Goal: Information Seeking & Learning: Learn about a topic

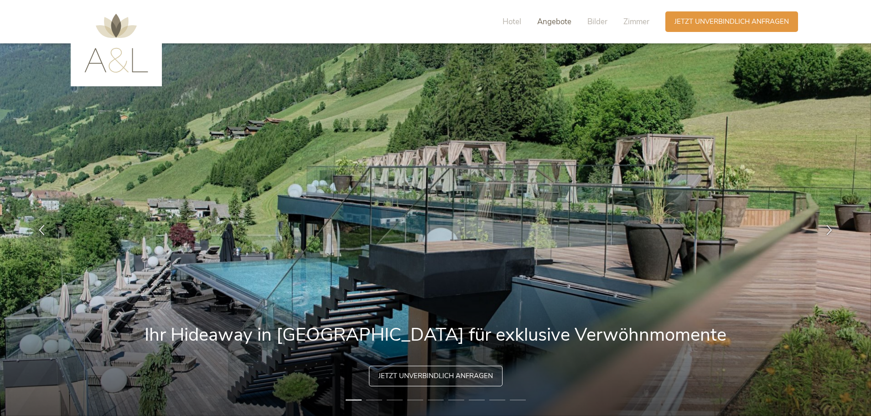
click at [553, 21] on span "Angebote" at bounding box center [554, 21] width 34 height 10
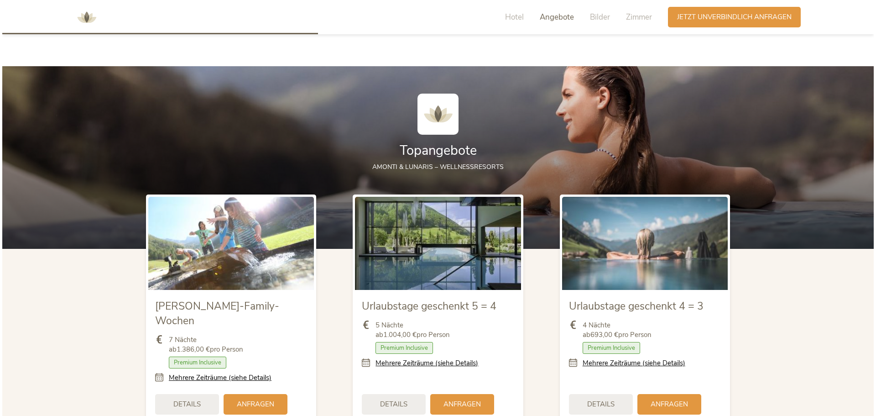
scroll to position [989, 0]
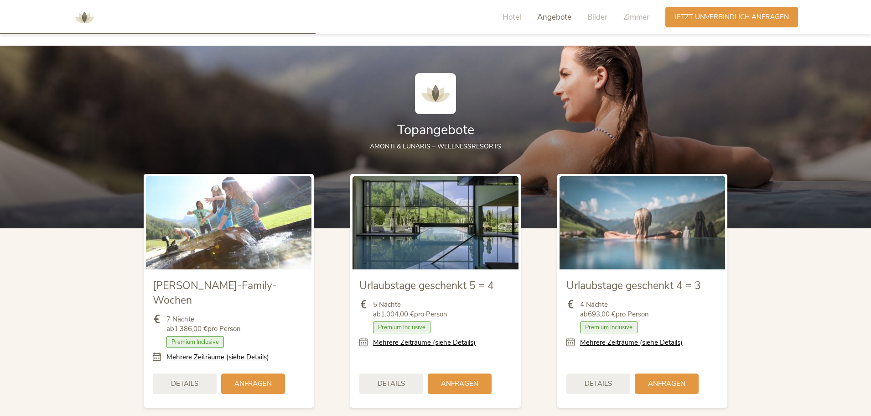
click at [403, 379] on span "Details" at bounding box center [391, 384] width 27 height 10
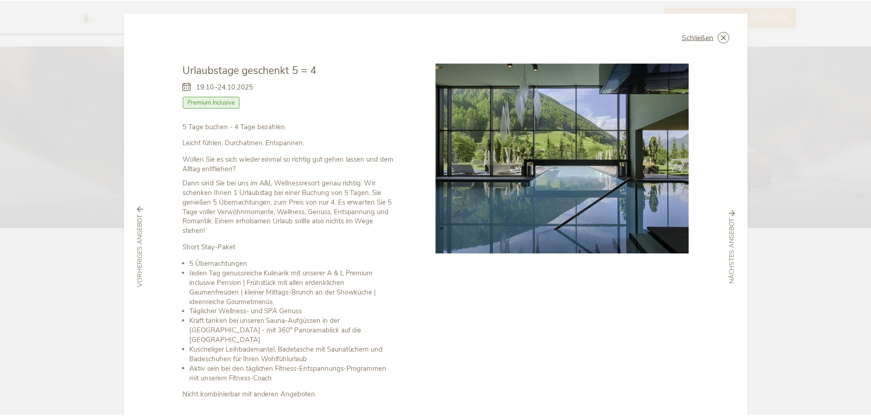
scroll to position [0, 0]
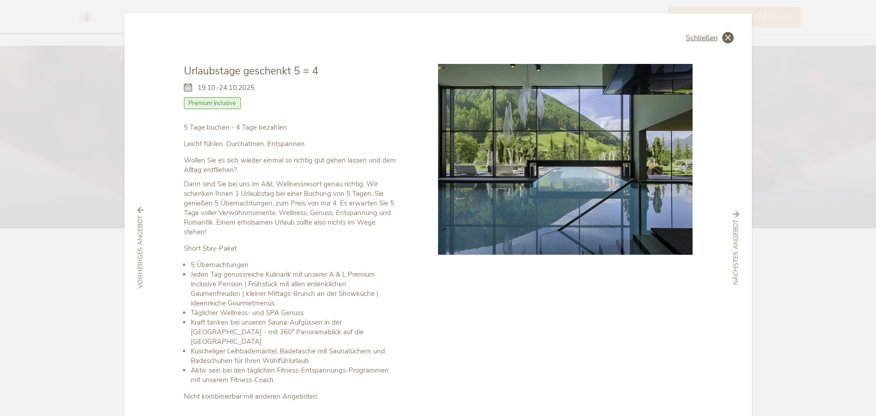
click at [706, 34] on span "Schließen" at bounding box center [702, 37] width 32 height 7
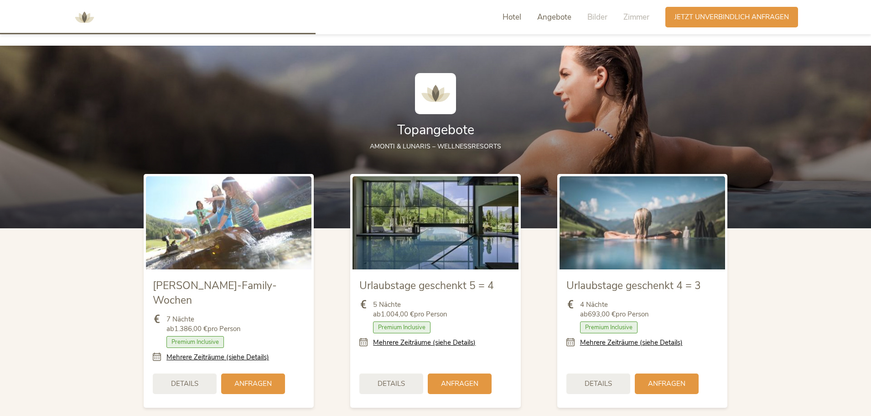
click at [511, 16] on span "Hotel" at bounding box center [512, 17] width 19 height 10
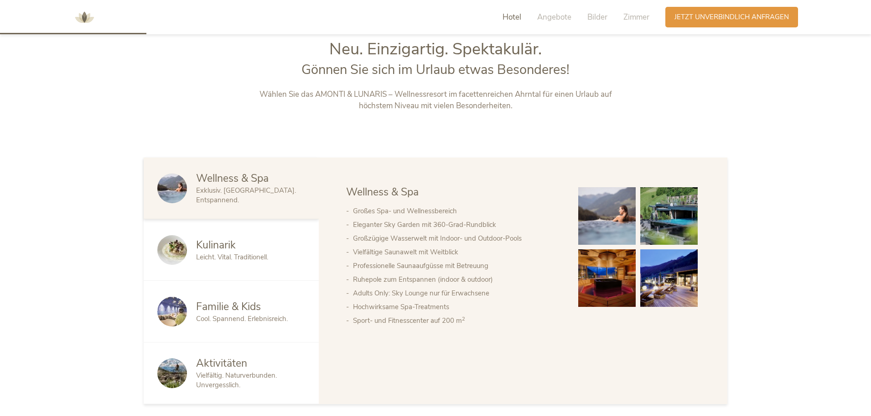
scroll to position [447, 0]
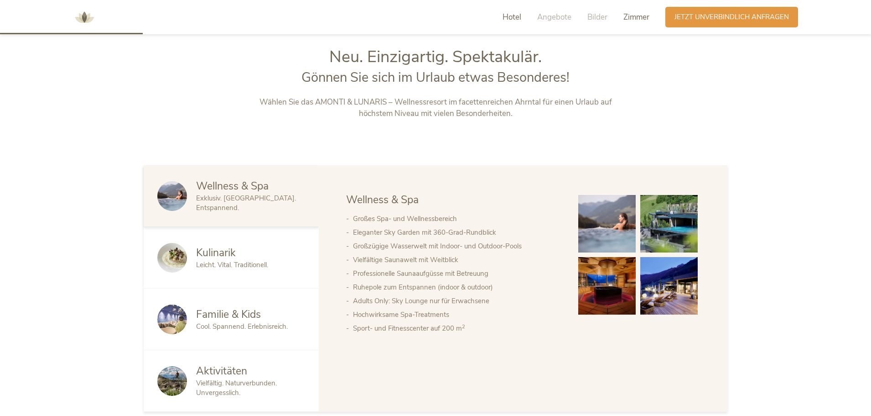
click at [642, 15] on span "Zimmer" at bounding box center [637, 17] width 26 height 10
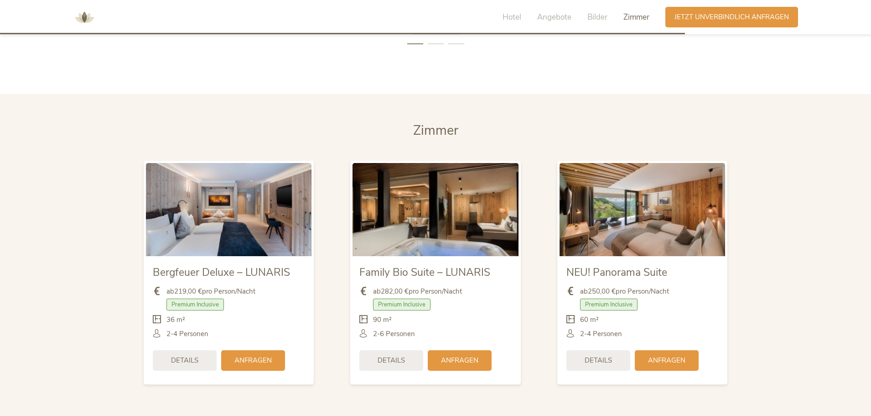
scroll to position [2150, 0]
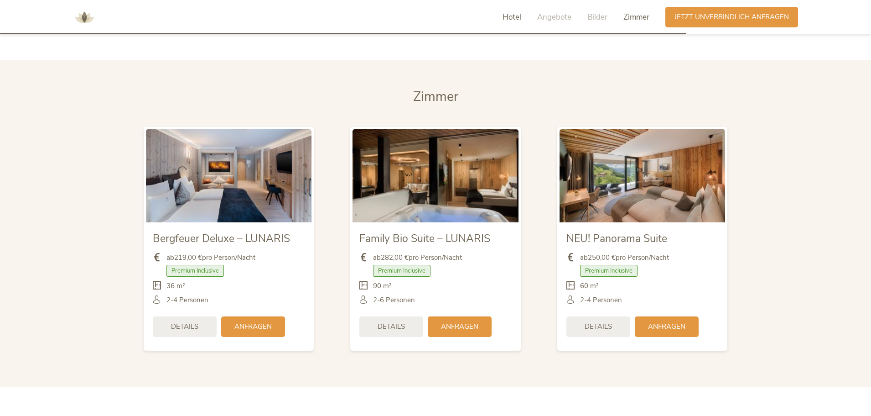
click at [513, 16] on span "Hotel" at bounding box center [512, 17] width 19 height 10
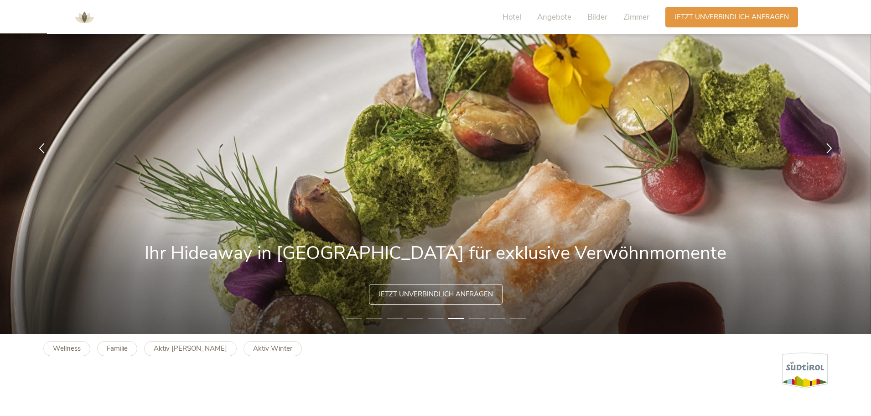
scroll to position [0, 0]
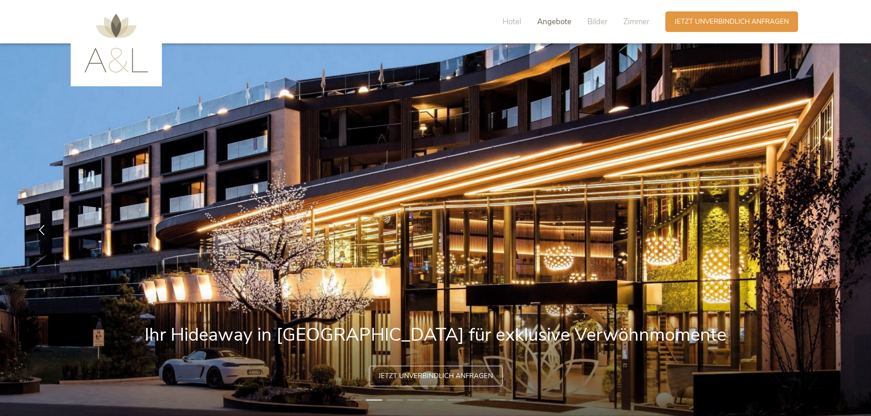
click at [548, 24] on span "Angebote" at bounding box center [554, 21] width 34 height 10
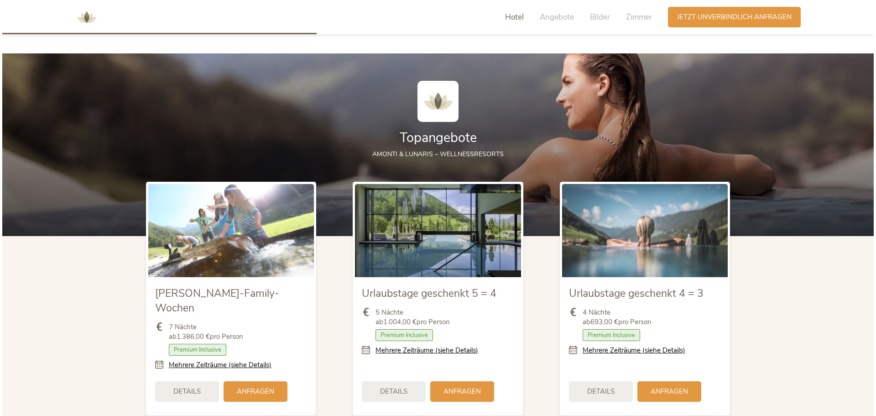
scroll to position [989, 0]
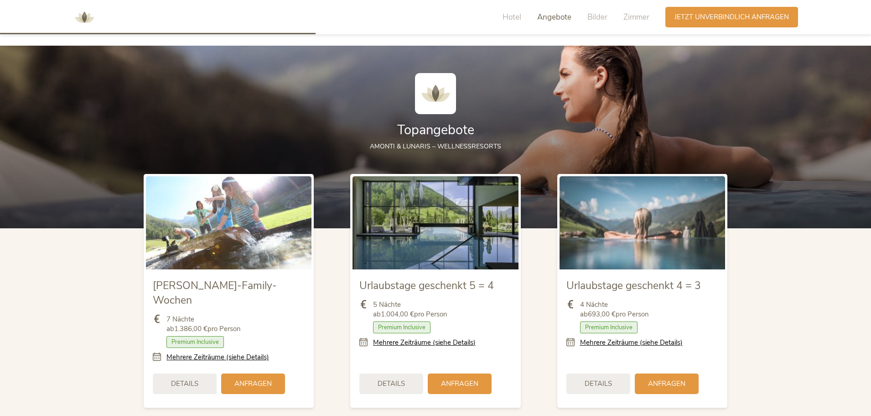
click at [453, 247] on img at bounding box center [436, 222] width 166 height 93
click at [406, 375] on div "Details" at bounding box center [392, 382] width 64 height 21
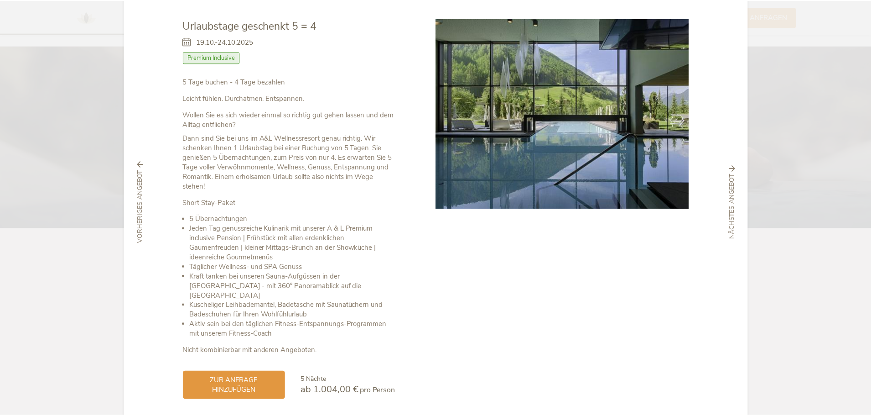
scroll to position [0, 0]
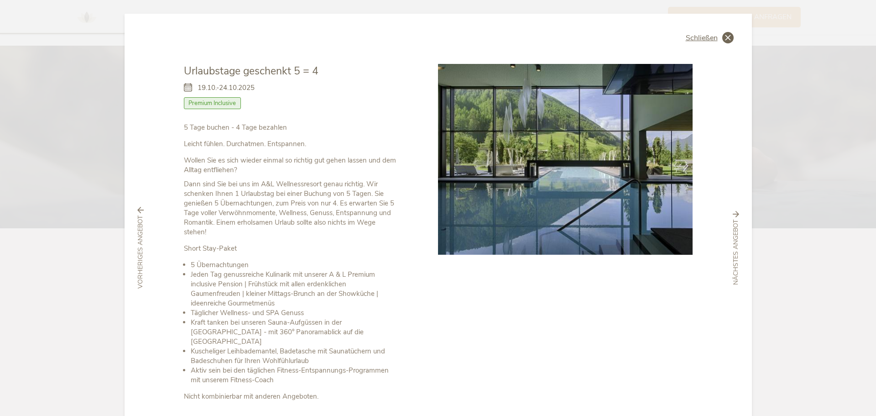
click at [726, 37] on icon at bounding box center [727, 37] width 11 height 11
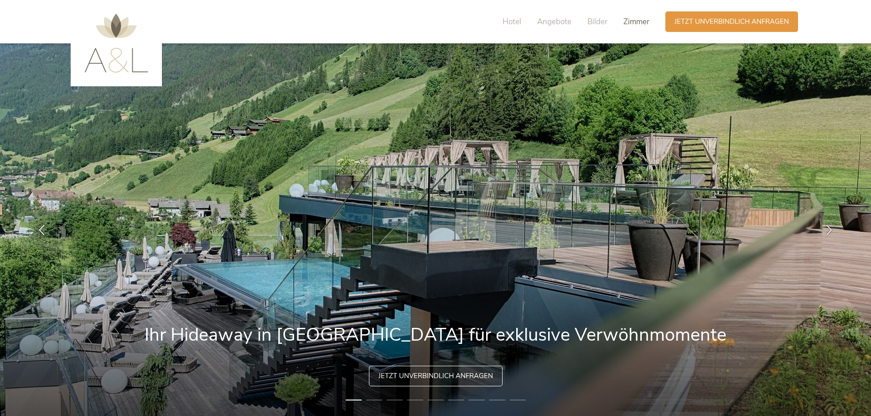
click at [628, 18] on span "Zimmer" at bounding box center [637, 21] width 26 height 10
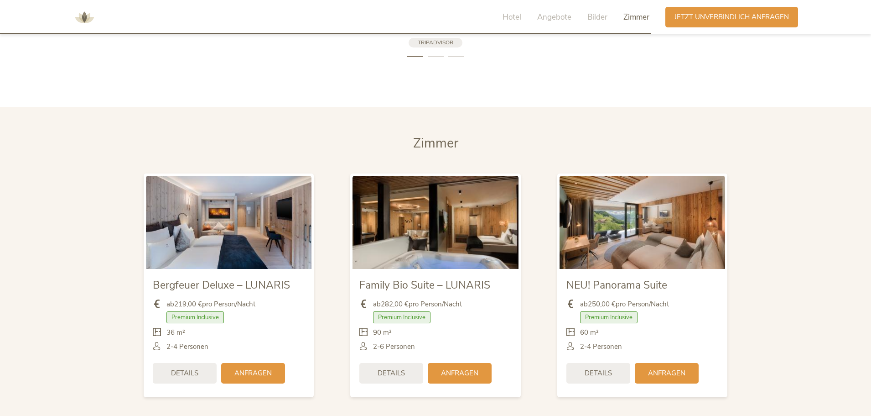
scroll to position [2150, 0]
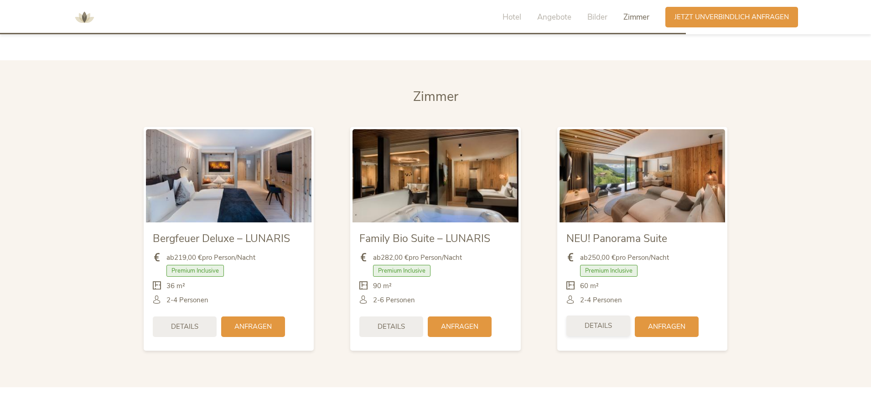
click at [605, 321] on span "Details" at bounding box center [598, 326] width 27 height 10
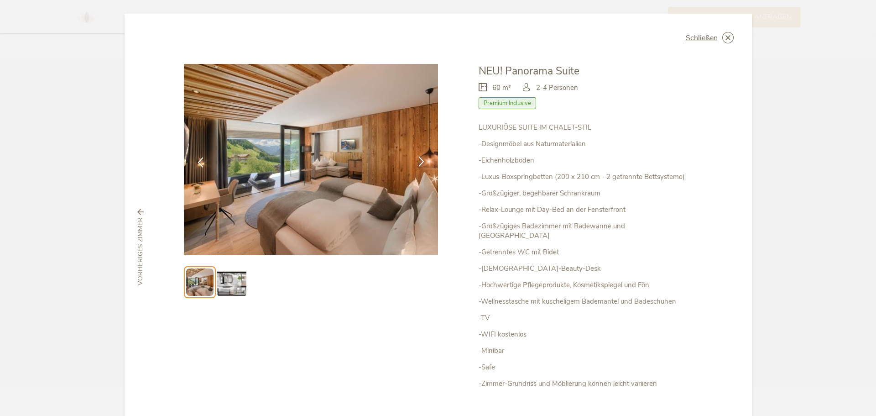
click at [420, 163] on icon at bounding box center [421, 161] width 10 height 10
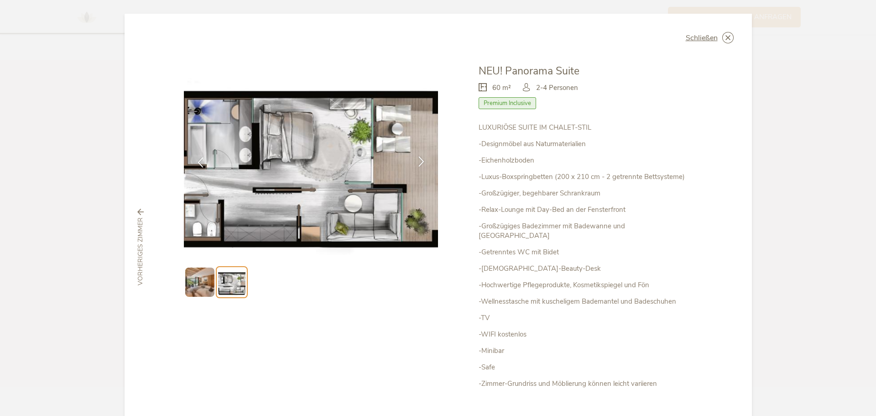
click at [420, 163] on icon at bounding box center [421, 161] width 10 height 10
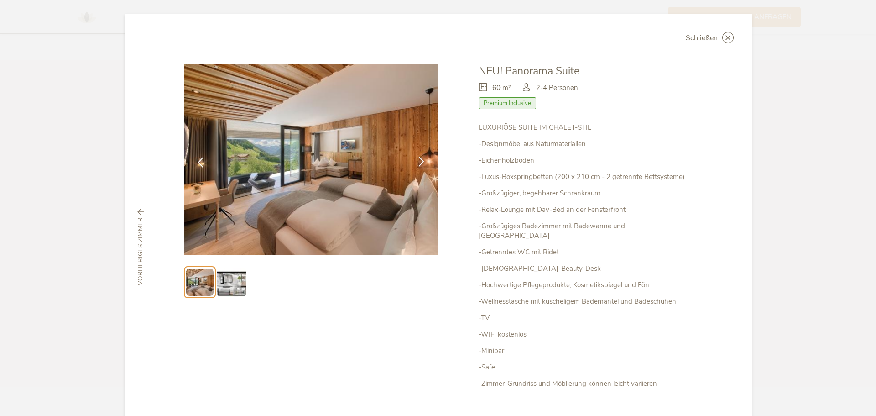
click at [420, 163] on icon at bounding box center [421, 161] width 10 height 10
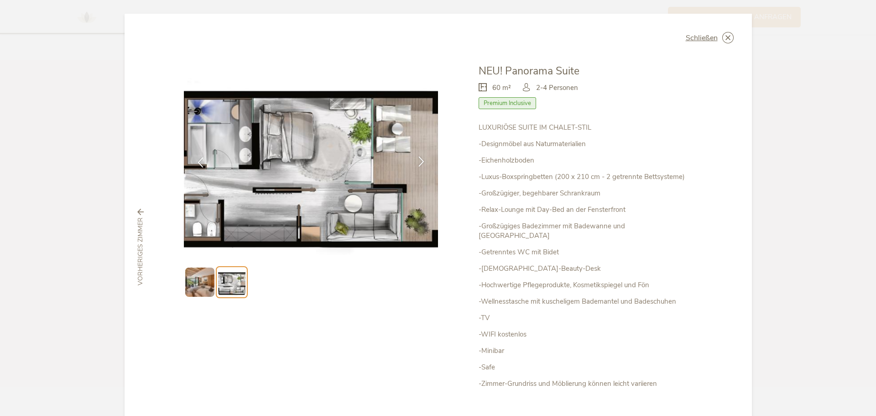
click at [420, 163] on icon at bounding box center [421, 161] width 10 height 10
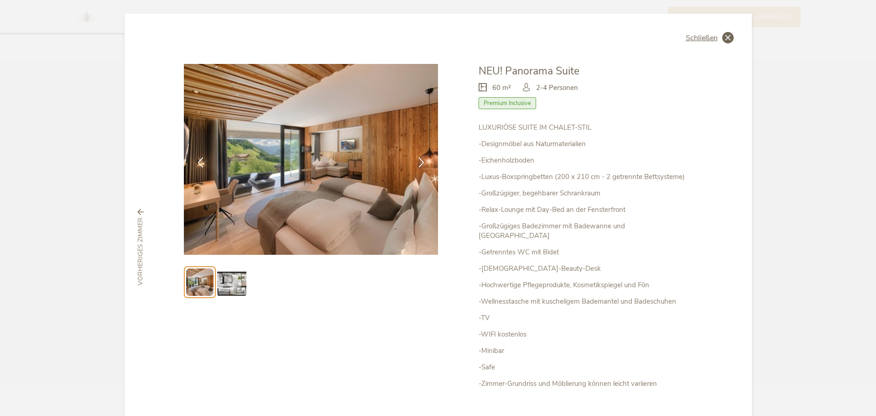
click at [696, 32] on div "Schließen" at bounding box center [710, 37] width 48 height 11
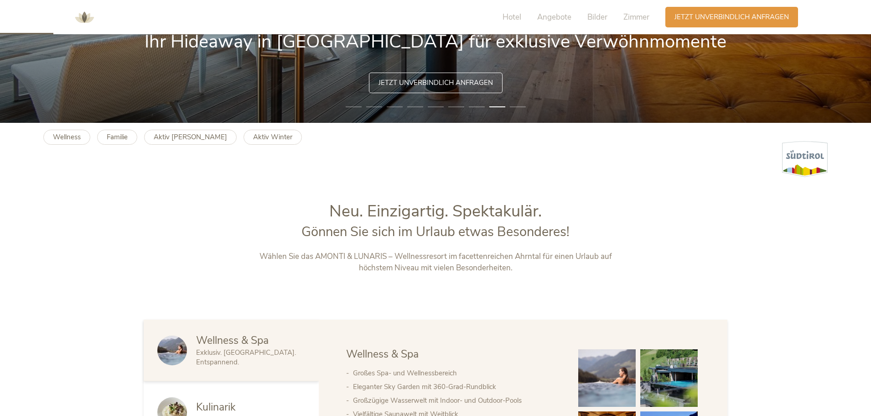
scroll to position [130, 0]
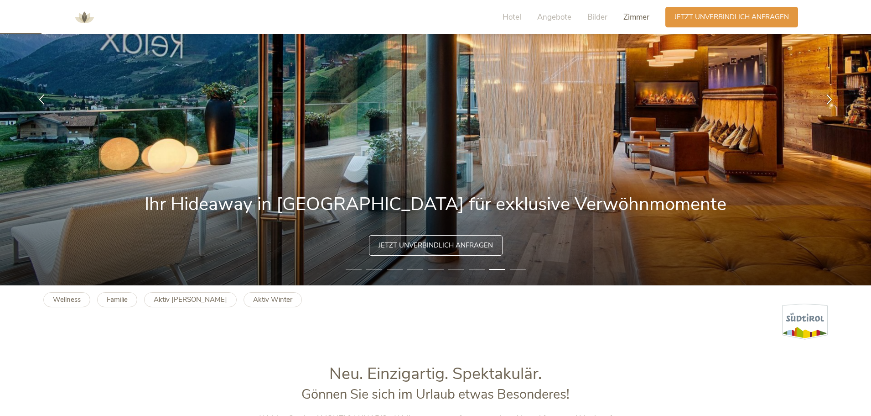
click at [635, 17] on span "Zimmer" at bounding box center [637, 17] width 26 height 10
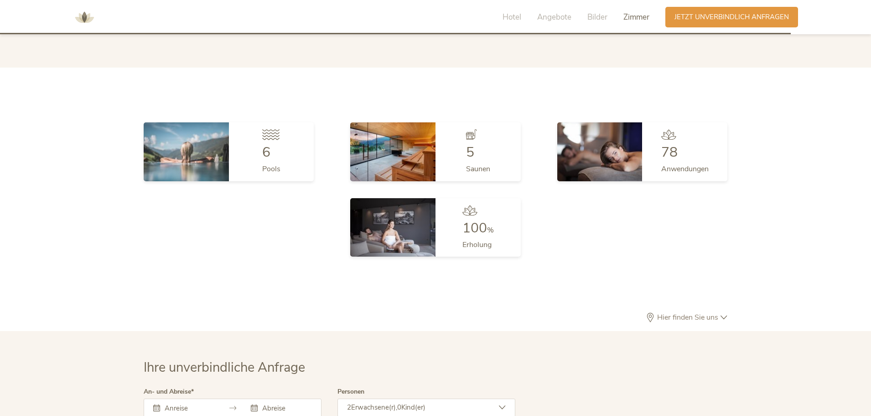
scroll to position [2515, 0]
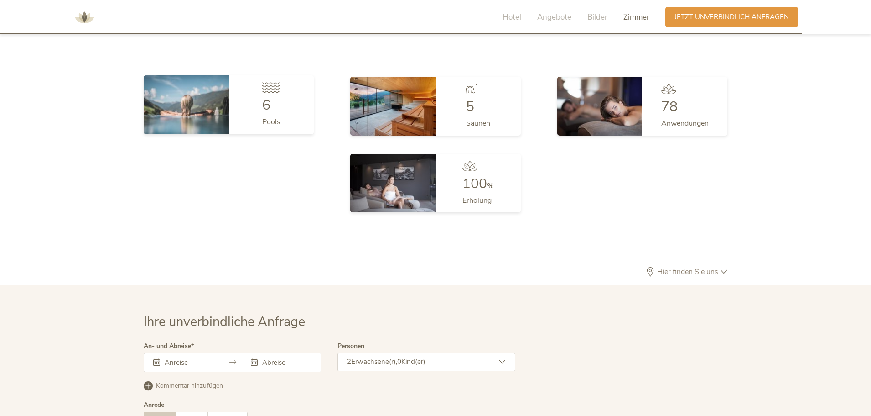
click at [196, 93] on img at bounding box center [186, 104] width 85 height 58
click at [276, 99] on div "6" at bounding box center [271, 106] width 18 height 14
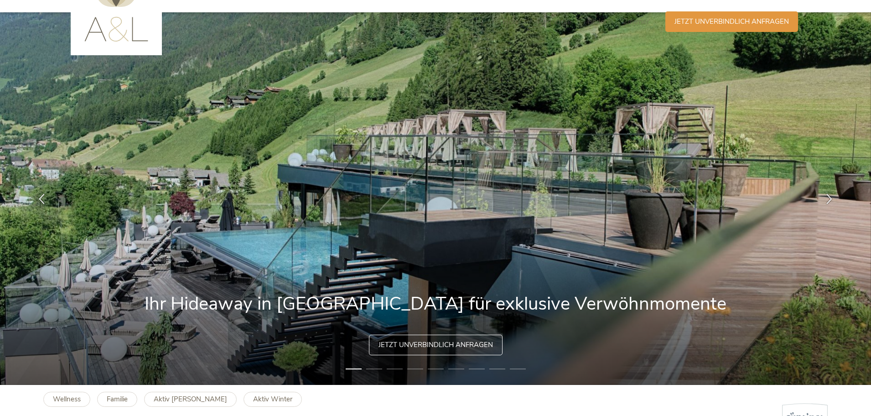
scroll to position [0, 0]
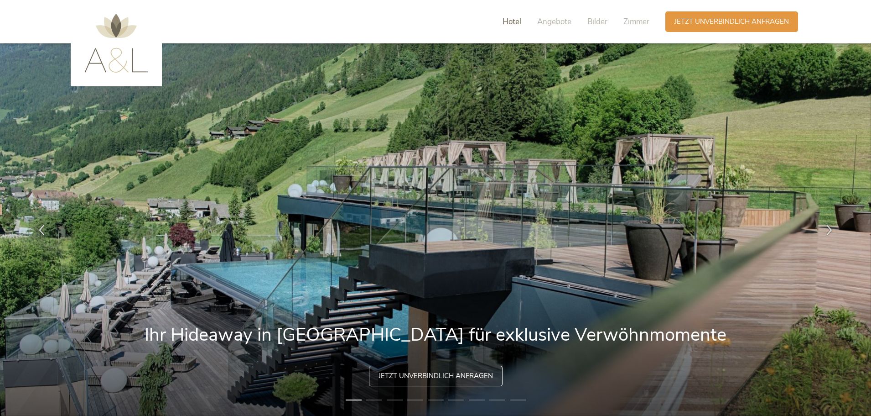
click at [506, 22] on span "Hotel" at bounding box center [512, 21] width 19 height 10
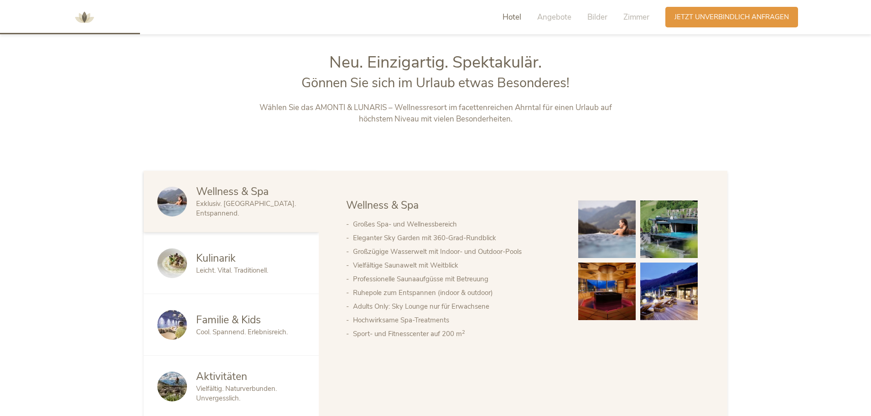
scroll to position [447, 0]
